Goal: Use online tool/utility: Use online tool/utility

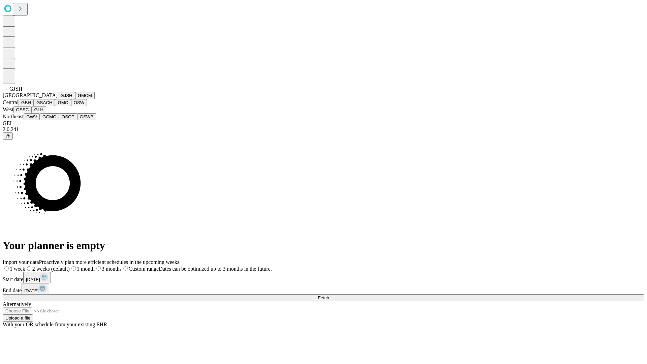
click at [58, 99] on button "GJSH" at bounding box center [67, 95] width 18 height 7
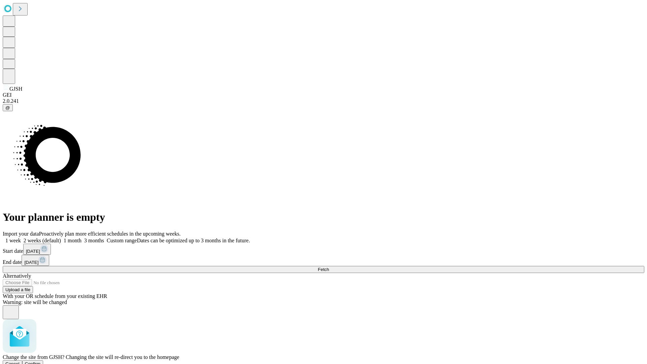
click at [41, 362] on span "Confirm" at bounding box center [33, 364] width 16 height 5
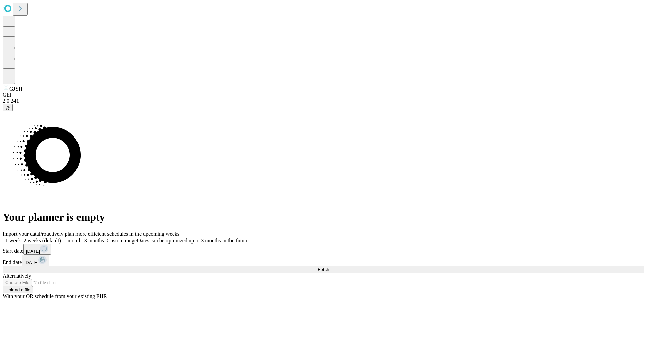
click at [21, 238] on label "1 week" at bounding box center [12, 241] width 18 height 6
click at [329, 267] on span "Fetch" at bounding box center [323, 269] width 11 height 5
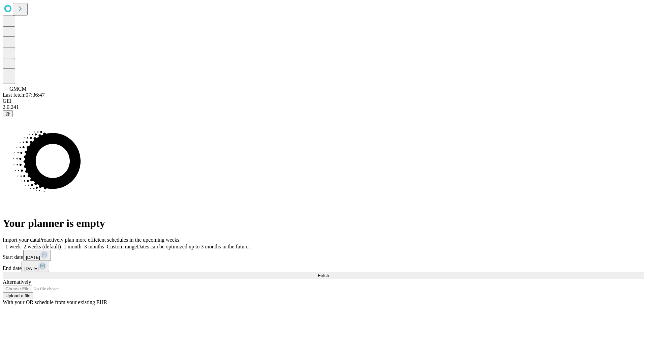
click at [21, 244] on label "1 week" at bounding box center [12, 247] width 18 height 6
click at [329, 273] on span "Fetch" at bounding box center [323, 275] width 11 height 5
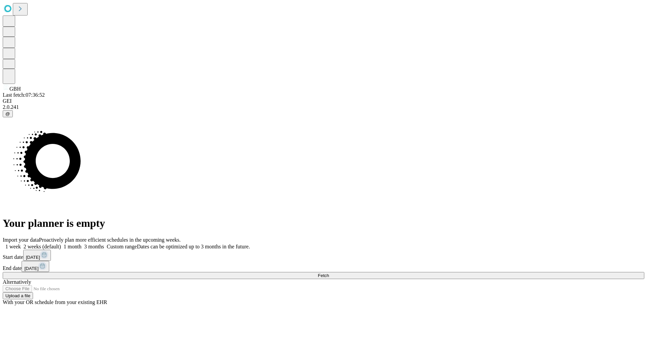
click at [21, 244] on label "1 week" at bounding box center [12, 247] width 18 height 6
click at [329, 273] on span "Fetch" at bounding box center [323, 275] width 11 height 5
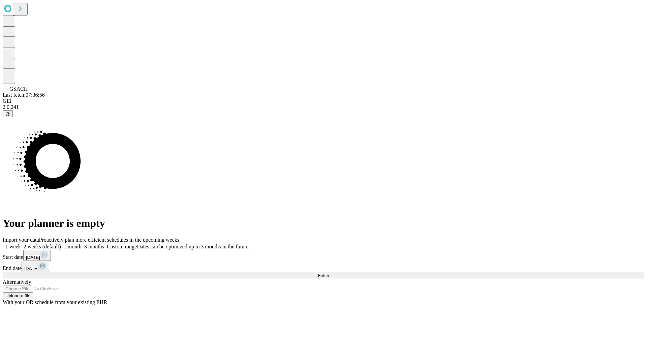
click at [329, 273] on span "Fetch" at bounding box center [323, 275] width 11 height 5
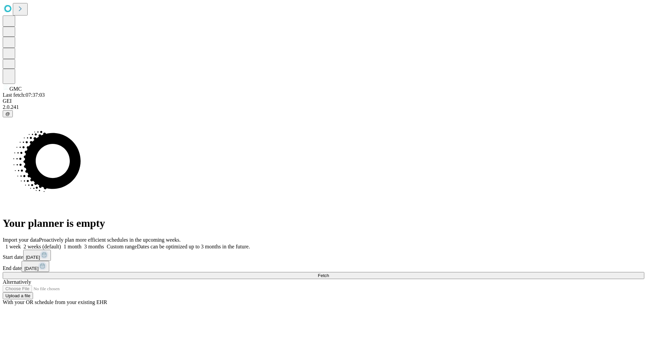
click at [21, 244] on label "1 week" at bounding box center [12, 247] width 18 height 6
click at [329, 273] on span "Fetch" at bounding box center [323, 275] width 11 height 5
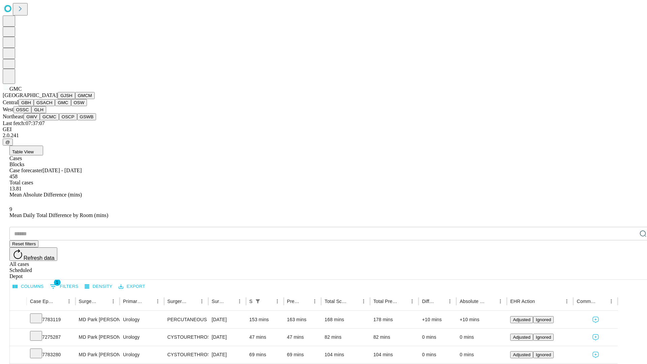
click at [71, 106] on button "OSW" at bounding box center [79, 102] width 16 height 7
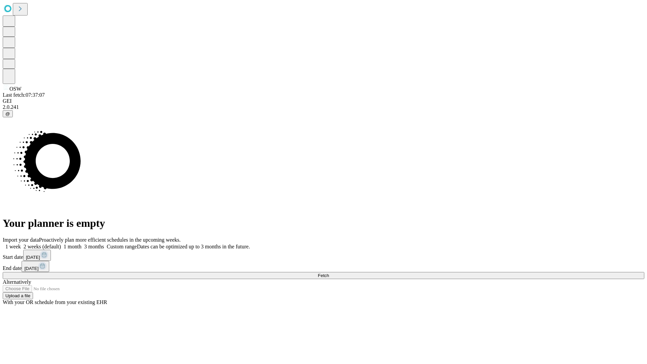
click at [21, 244] on label "1 week" at bounding box center [12, 247] width 18 height 6
click at [329, 273] on span "Fetch" at bounding box center [323, 275] width 11 height 5
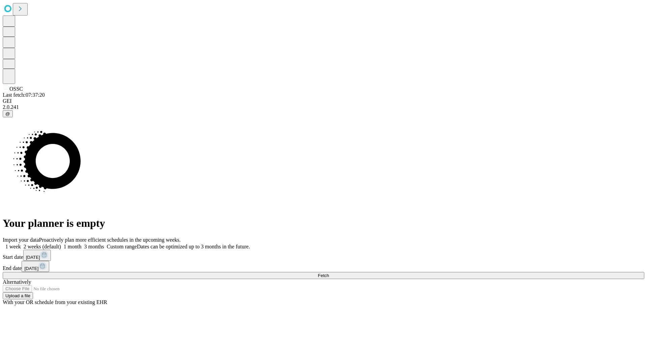
click at [21, 244] on label "1 week" at bounding box center [12, 247] width 18 height 6
click at [329, 273] on span "Fetch" at bounding box center [323, 275] width 11 height 5
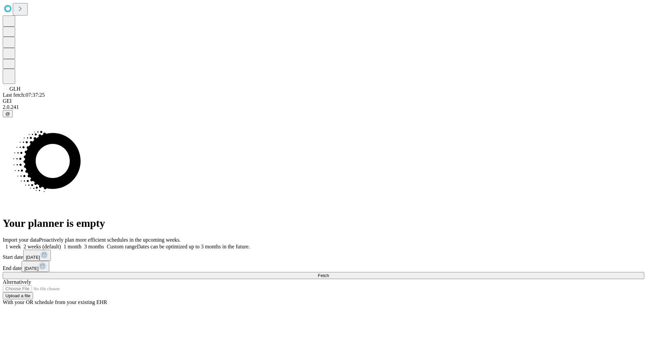
click at [21, 244] on label "1 week" at bounding box center [12, 247] width 18 height 6
click at [329, 273] on span "Fetch" at bounding box center [323, 275] width 11 height 5
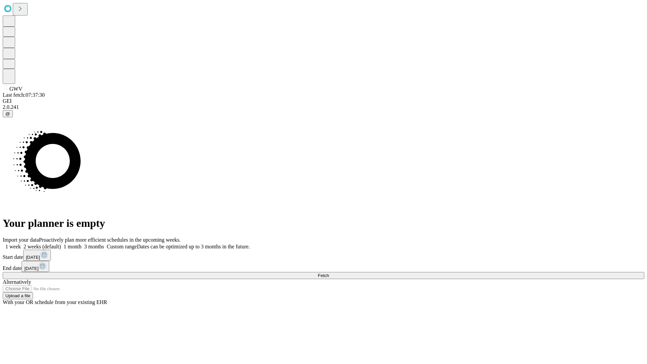
click at [21, 244] on label "1 week" at bounding box center [12, 247] width 18 height 6
click at [329, 273] on span "Fetch" at bounding box center [323, 275] width 11 height 5
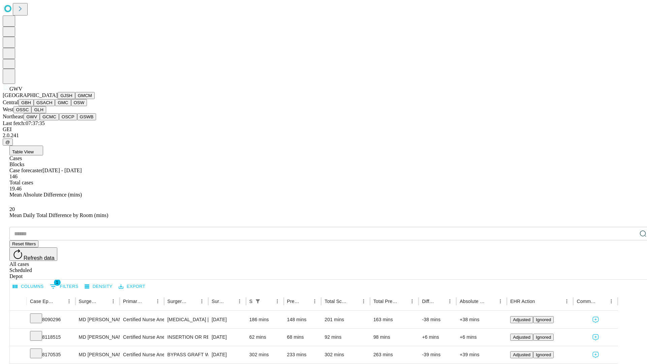
click at [52, 120] on button "GCMC" at bounding box center [49, 116] width 19 height 7
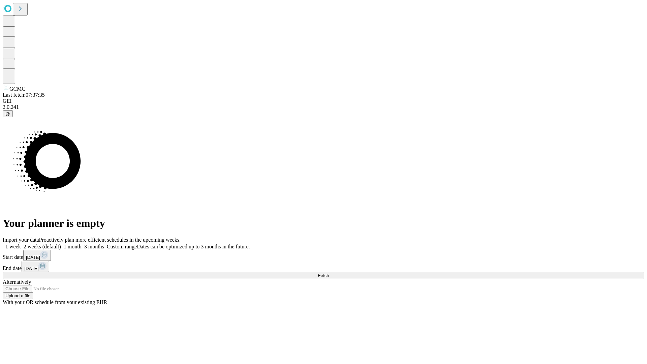
click at [21, 244] on label "1 week" at bounding box center [12, 247] width 18 height 6
click at [329, 273] on span "Fetch" at bounding box center [323, 275] width 11 height 5
click at [21, 244] on label "1 week" at bounding box center [12, 247] width 18 height 6
click at [329, 273] on span "Fetch" at bounding box center [323, 275] width 11 height 5
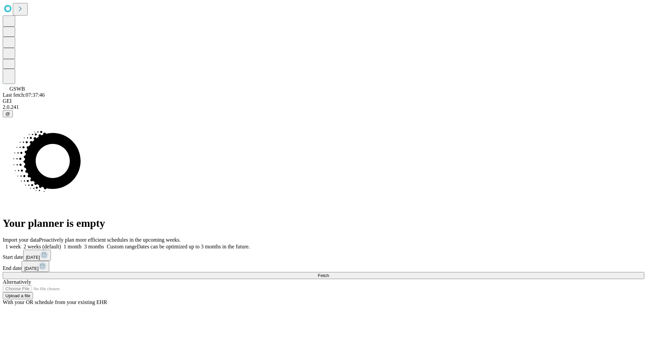
click at [21, 244] on label "1 week" at bounding box center [12, 247] width 18 height 6
click at [329, 273] on span "Fetch" at bounding box center [323, 275] width 11 height 5
